Goal: Transaction & Acquisition: Purchase product/service

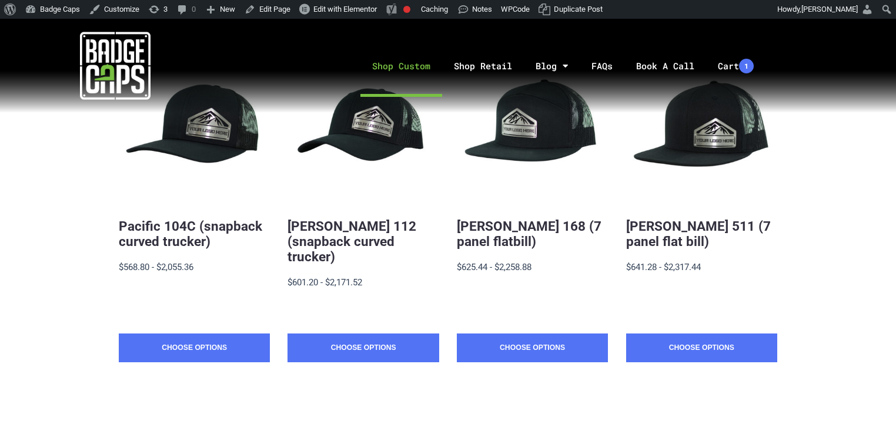
scroll to position [282, 0]
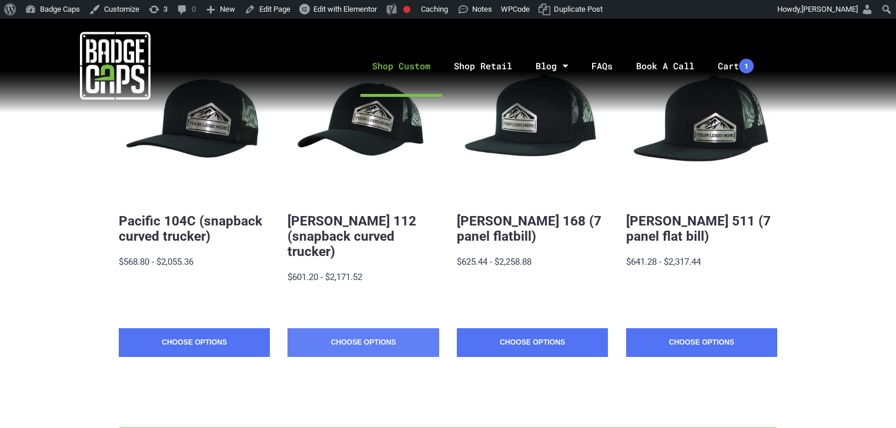
click at [350, 336] on link "Choose Options" at bounding box center [362, 343] width 151 height 29
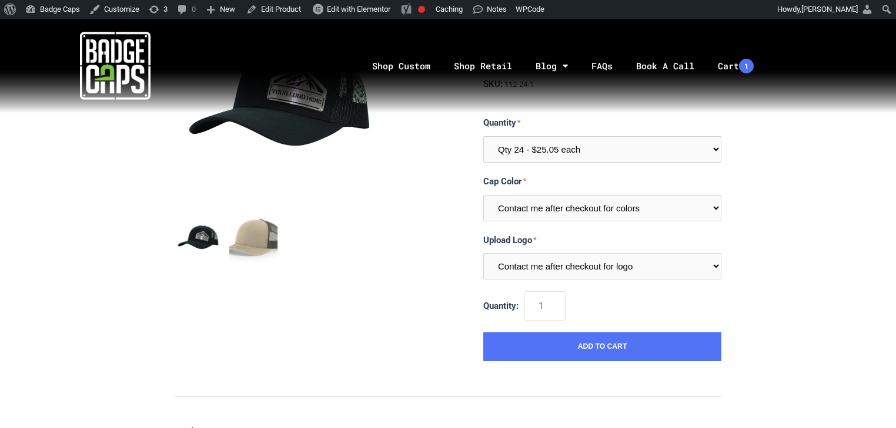
scroll to position [188, 0]
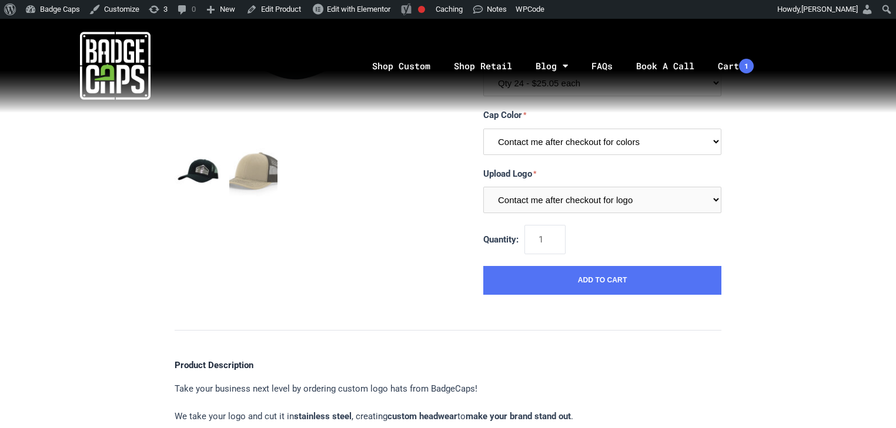
click at [564, 135] on select "Contact me after checkout for colors" at bounding box center [602, 142] width 238 height 26
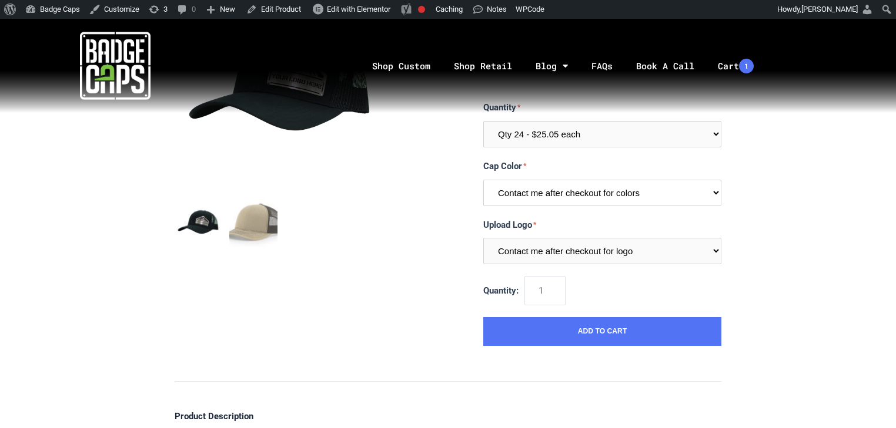
scroll to position [47, 0]
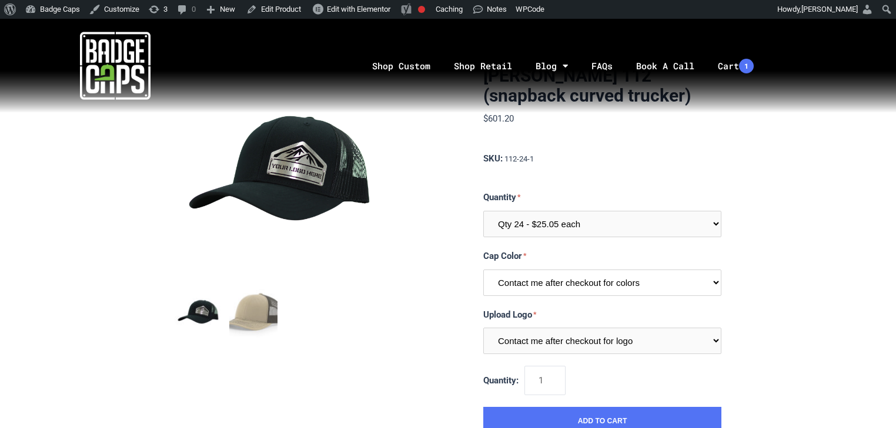
click at [525, 293] on select "Contact me after checkout for colors" at bounding box center [602, 283] width 238 height 26
click at [437, 258] on section "[PERSON_NAME] 112 (snapback curved trucker) $601.20 MSRP: $601.20 0 reviews SKU…" at bounding box center [448, 251] width 547 height 370
